Goal: Communication & Community: Answer question/provide support

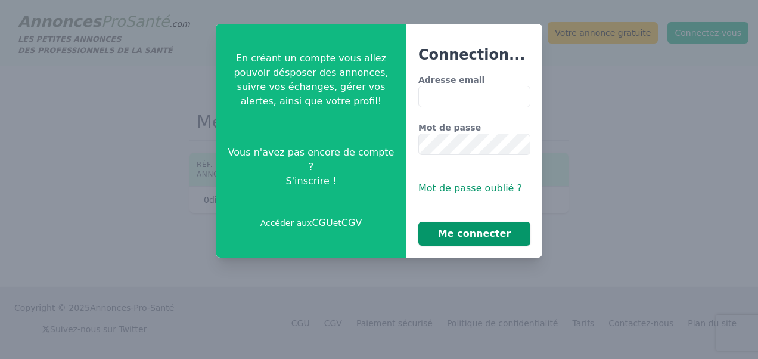
type input "**********"
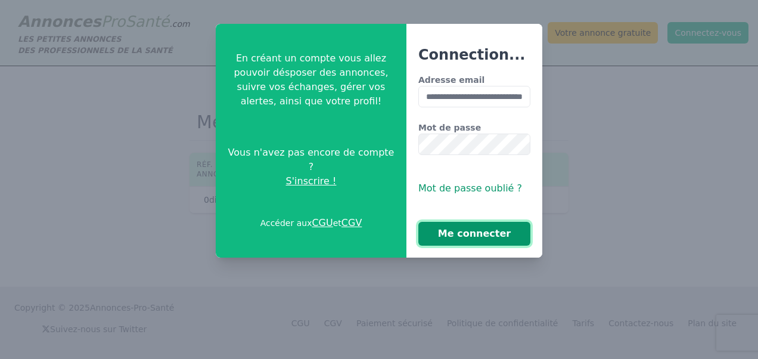
click at [468, 233] on button "Me connecter" at bounding box center [474, 234] width 112 height 24
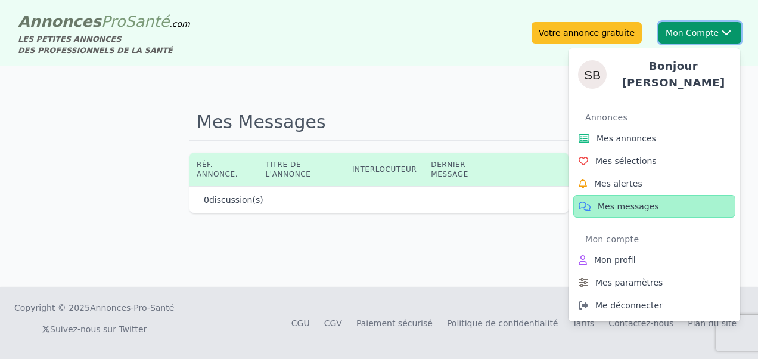
click at [690, 31] on button "Mon Compte Bonjour [PERSON_NAME] annonces Mes sélections Mes alertes Mes messag…" at bounding box center [699, 32] width 83 height 21
click at [616, 200] on span "Mes messages" at bounding box center [627, 206] width 61 height 12
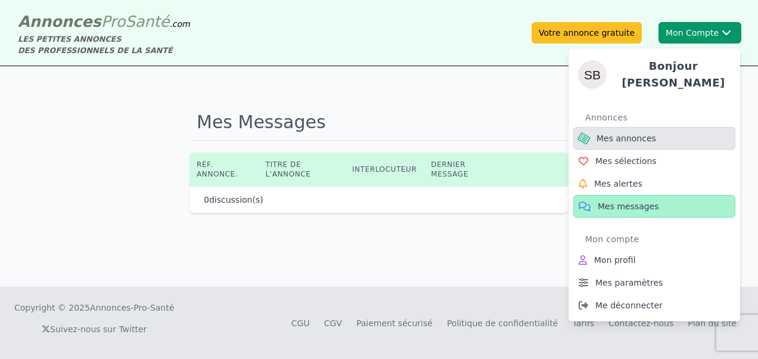
click at [622, 136] on span "Mes annonces" at bounding box center [626, 138] width 60 height 12
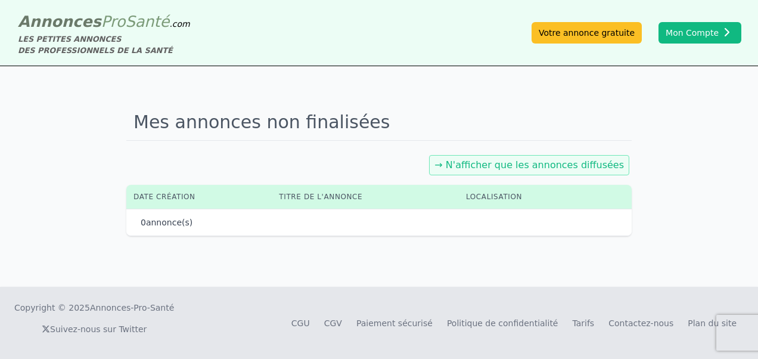
click at [549, 169] on link "→ N'afficher que les annonces diffusées" at bounding box center [528, 164] width 189 height 11
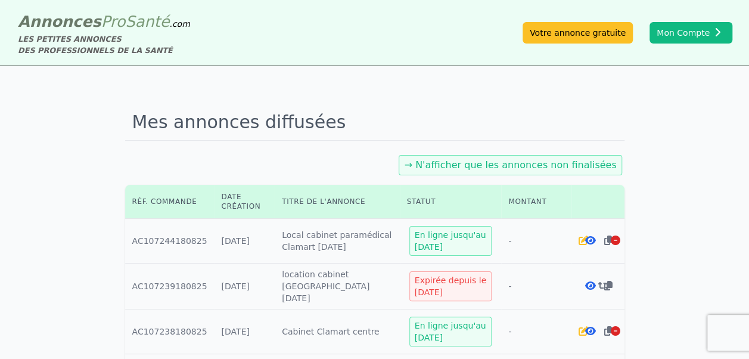
click at [554, 165] on link "→ N'afficher que les annonces non finalisées" at bounding box center [510, 164] width 212 height 11
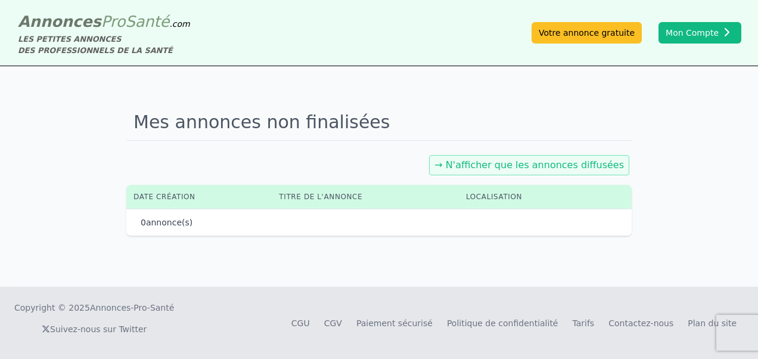
click at [554, 165] on link "→ N'afficher que les annonces diffusées" at bounding box center [528, 164] width 189 height 11
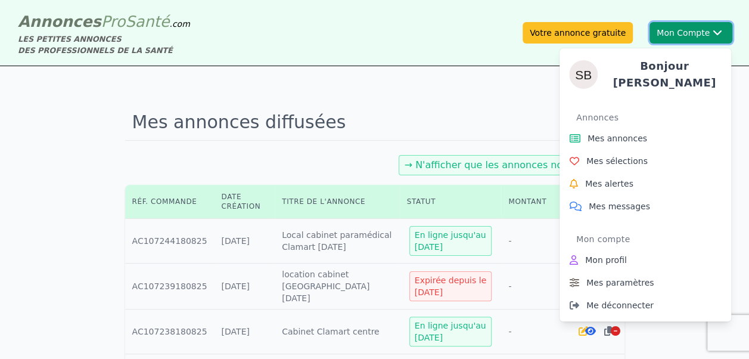
click at [702, 35] on button "Mon Compte Bonjour [PERSON_NAME] annonces Mes sélections Mes alertes Mes messag…" at bounding box center [690, 32] width 83 height 21
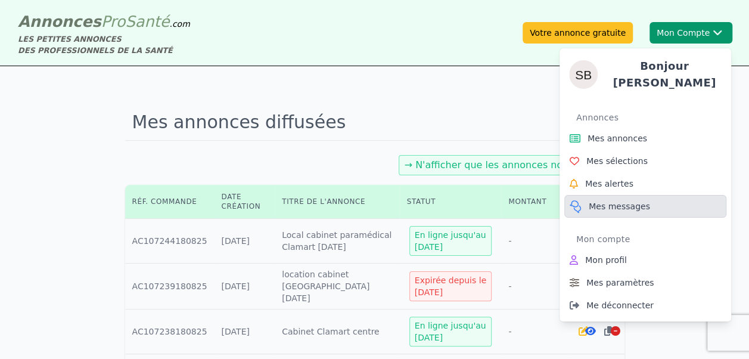
click at [627, 202] on span "Mes messages" at bounding box center [618, 206] width 61 height 12
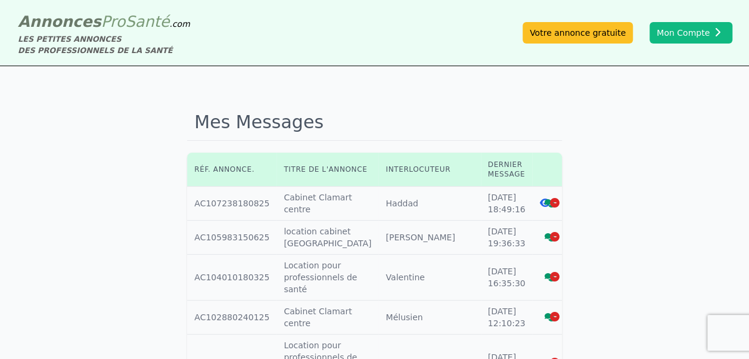
click at [544, 203] on icon at bounding box center [549, 203] width 11 height 8
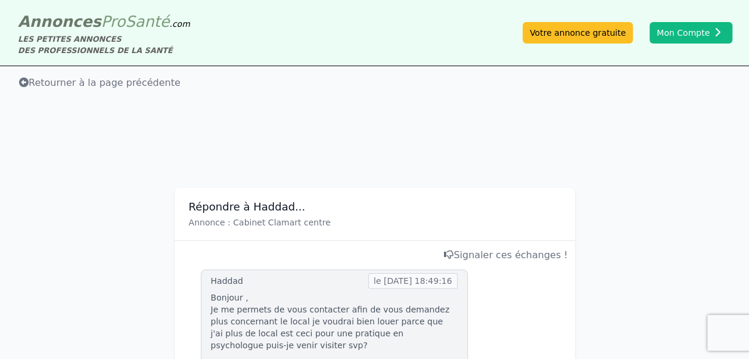
scroll to position [198, 0]
